Goal: Task Accomplishment & Management: Use online tool/utility

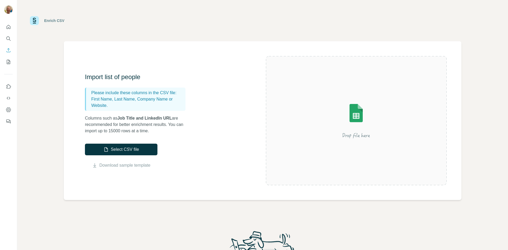
click at [139, 150] on button "Select CSV file" at bounding box center [121, 150] width 73 height 12
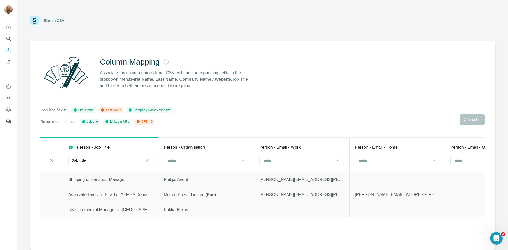
scroll to position [0, 97]
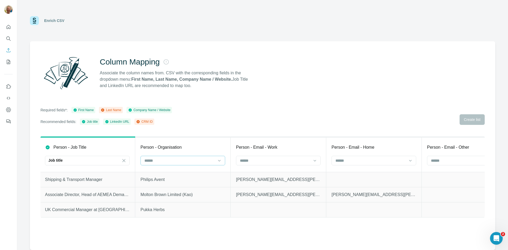
click at [187, 159] on input at bounding box center [179, 161] width 71 height 6
click at [178, 185] on div "Company Name" at bounding box center [183, 182] width 82 height 10
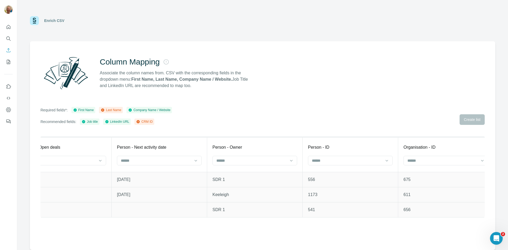
scroll to position [0, 1316]
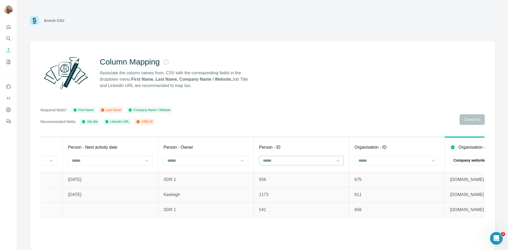
click at [315, 162] on input at bounding box center [298, 161] width 71 height 6
click at [298, 178] on div "CRM ID" at bounding box center [301, 182] width 82 height 10
click at [8, 36] on icon "Search" at bounding box center [8, 38] width 5 height 5
click at [10, 40] on icon "Search" at bounding box center [10, 40] width 2 height 2
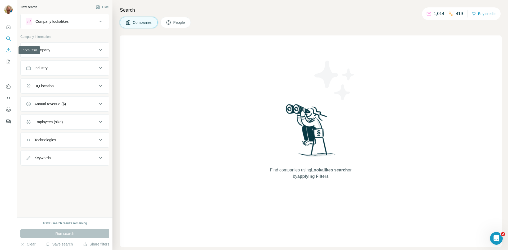
click at [9, 53] on icon "Enrich CSV" at bounding box center [8, 50] width 5 height 5
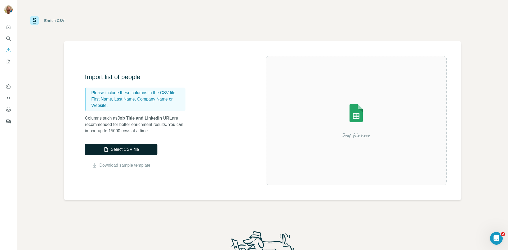
click at [133, 148] on button "Select CSV file" at bounding box center [121, 150] width 73 height 12
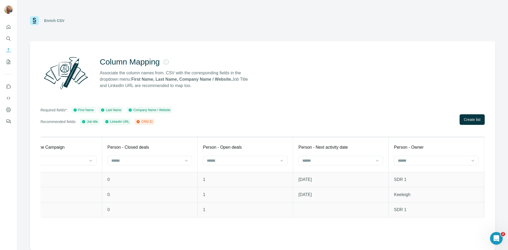
scroll to position [0, 1283]
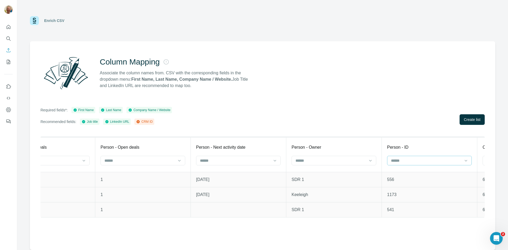
click at [422, 163] on div at bounding box center [426, 160] width 71 height 9
click at [414, 179] on div "CRM ID" at bounding box center [430, 181] width 76 height 5
click at [377, 222] on div "First name First Name last name Last Name Person - Job Title Job title Person -…" at bounding box center [262, 182] width 444 height 91
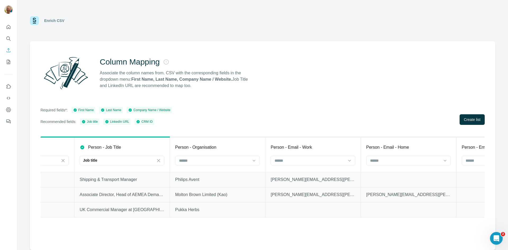
scroll to position [0, 155]
click at [194, 158] on input at bounding box center [216, 161] width 71 height 6
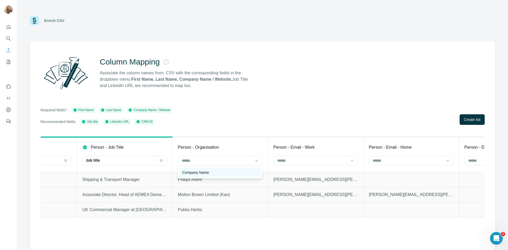
click at [200, 173] on p "Company Name" at bounding box center [195, 172] width 27 height 5
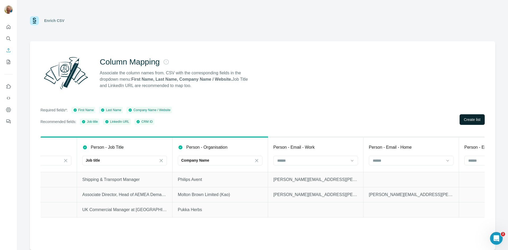
click at [472, 122] on button "Create list" at bounding box center [472, 119] width 25 height 11
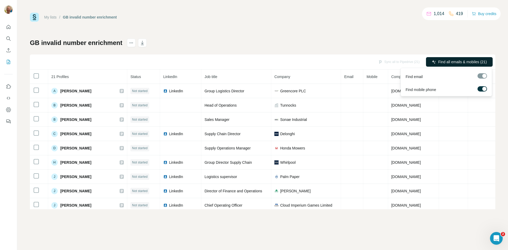
click at [465, 60] on span "Find all emails & mobiles (21)" at bounding box center [462, 61] width 49 height 5
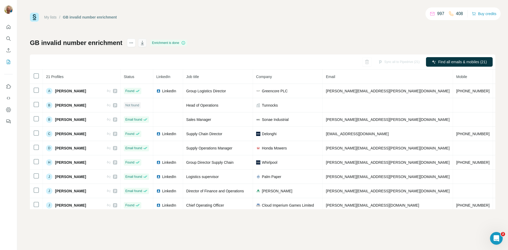
click at [141, 44] on icon "button" at bounding box center [142, 42] width 5 height 5
